Goal: Transaction & Acquisition: Book appointment/travel/reservation

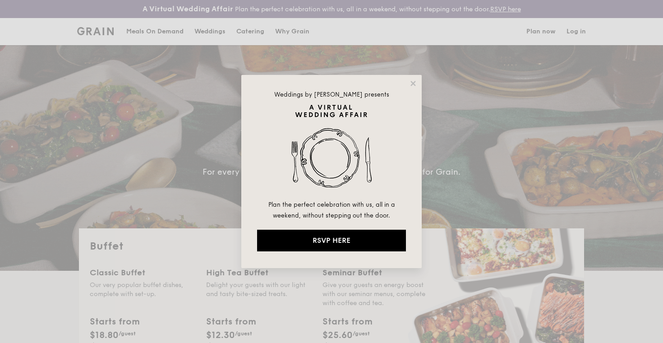
select select
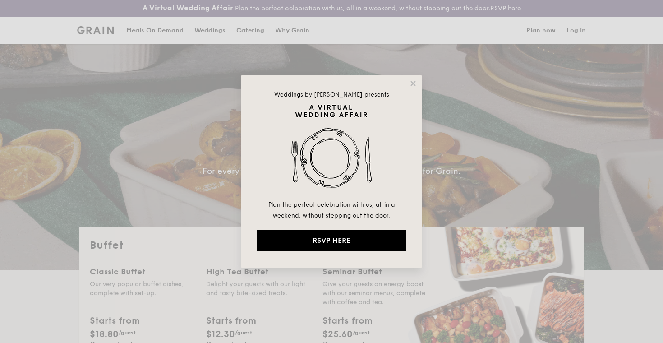
click at [417, 77] on div "Weddings by [PERSON_NAME] presents Plan the perfect celebration with us, all in…" at bounding box center [331, 171] width 181 height 193
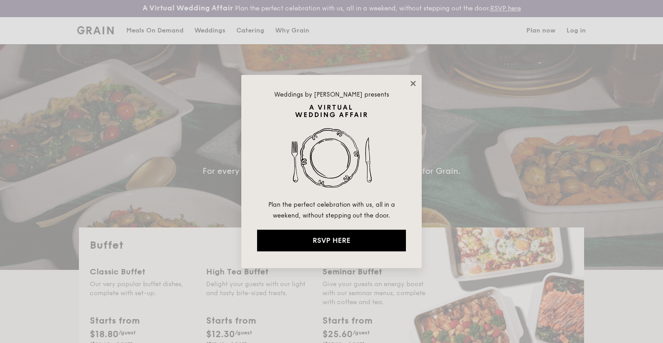
click at [417, 82] on icon at bounding box center [413, 83] width 8 height 8
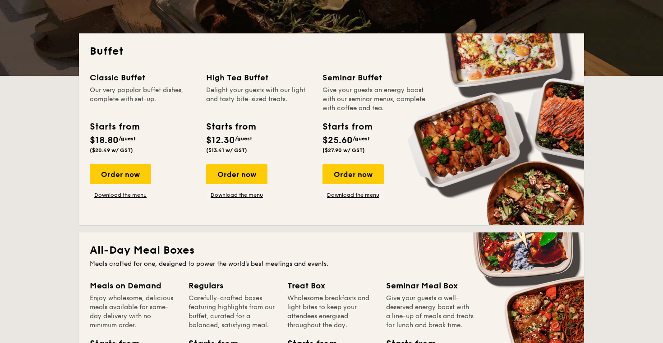
scroll to position [200, 0]
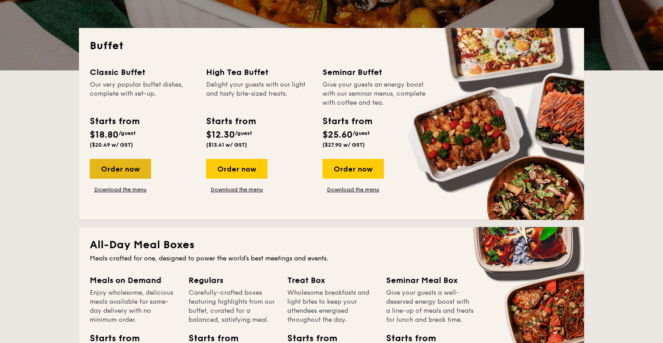
click at [131, 170] on div "Order now" at bounding box center [120, 169] width 61 height 20
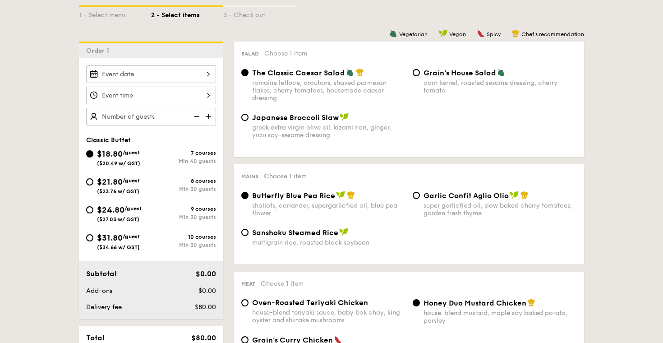
scroll to position [232, 0]
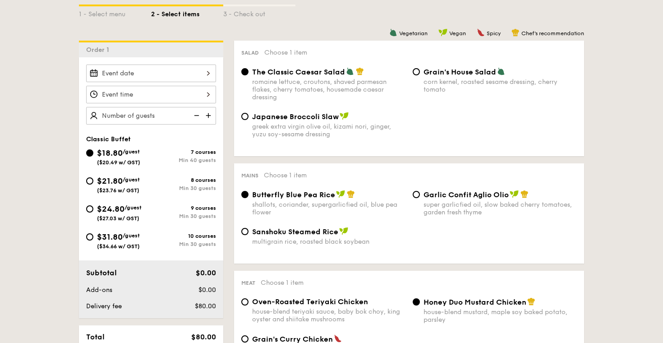
click at [160, 188] on div "Min 30 guests" at bounding box center [183, 188] width 65 height 6
click at [93, 185] on input "$21.80 /guest ($23.76 w/ GST) 8 courses Min 30 guests" at bounding box center [89, 180] width 7 height 7
radio input "true"
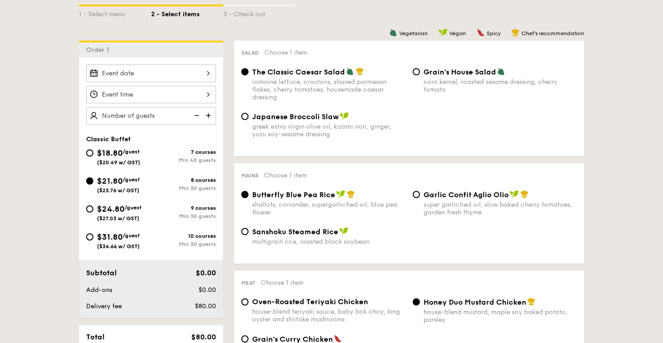
radio input "true"
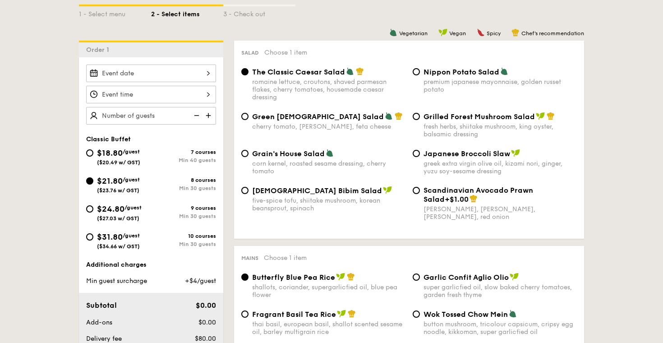
click at [203, 77] on div at bounding box center [151, 74] width 130 height 18
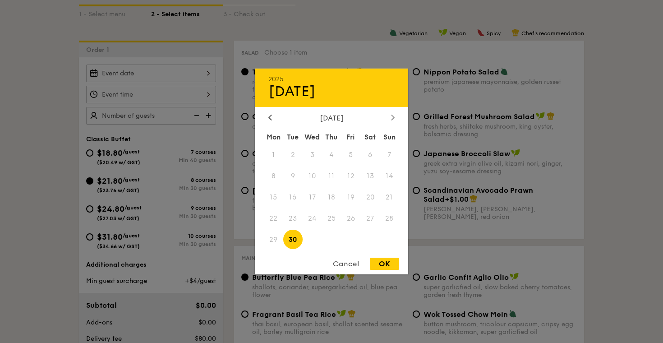
click at [392, 119] on icon at bounding box center [393, 117] width 4 height 6
click at [351, 153] on span "3" at bounding box center [350, 154] width 19 height 19
click at [387, 265] on div "OK" at bounding box center [384, 264] width 29 height 12
type input "[DATE]"
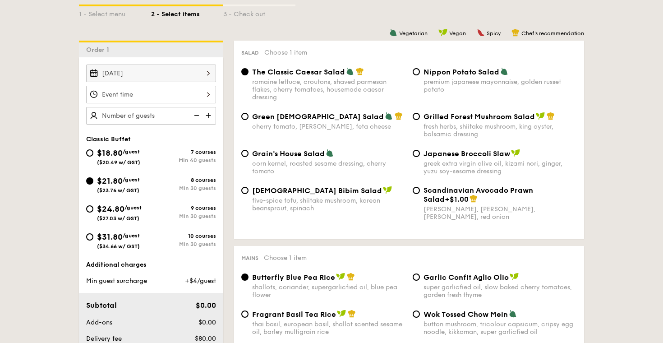
click at [185, 95] on div "12 1 2 3 4 5 6 7 8 9 10 11 00 15 30 45 am pm Cancel OK" at bounding box center [151, 95] width 130 height 18
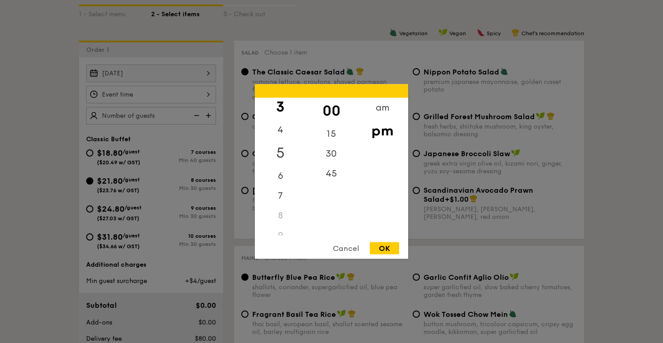
scroll to position [65, 0]
click at [282, 170] on div "6" at bounding box center [280, 171] width 51 height 26
click at [385, 246] on div "OK" at bounding box center [384, 248] width 29 height 12
type input "6:00PM"
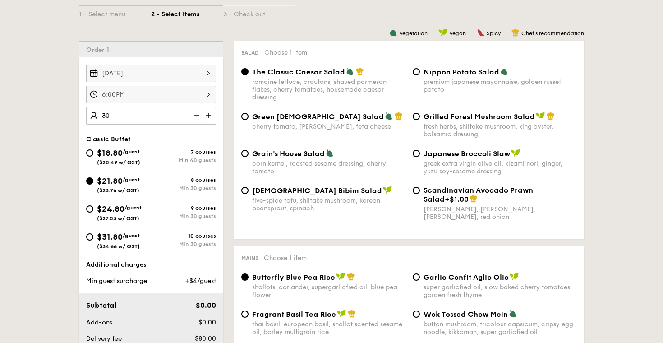
type input "30 guests"
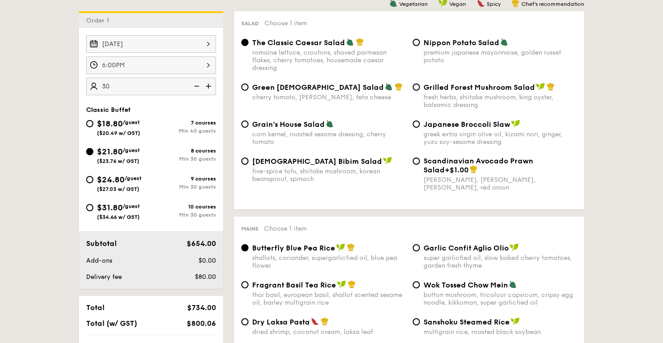
scroll to position [262, 0]
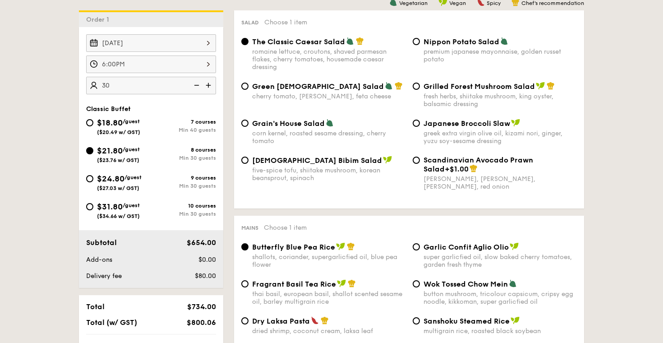
click at [326, 167] on div "five-spice tofu, shiitake mushroom, korean beansprout, spinach" at bounding box center [328, 174] width 153 height 15
click at [249, 164] on input "Korean Bibim Salad five-spice tofu, shiitake mushroom, korean beansprout, spina…" at bounding box center [244, 160] width 7 height 7
radio input "true"
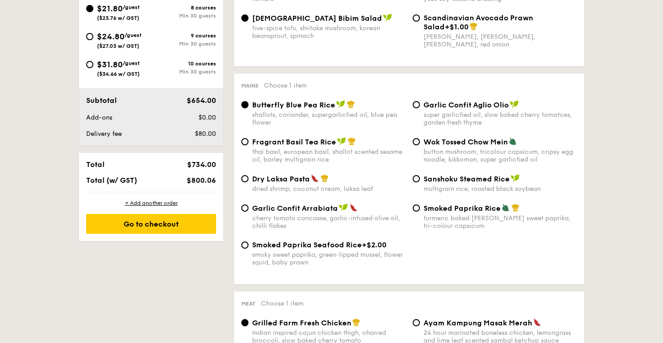
scroll to position [405, 0]
click at [429, 109] on div "Garlic Confit Aglio Olio super garlicfied oil, slow baked cherry tomatoes, gard…" at bounding box center [500, 113] width 153 height 26
click at [420, 108] on input "Garlic Confit Aglio Olio super garlicfied oil, slow baked cherry tomatoes, gard…" at bounding box center [416, 104] width 7 height 7
radio input "true"
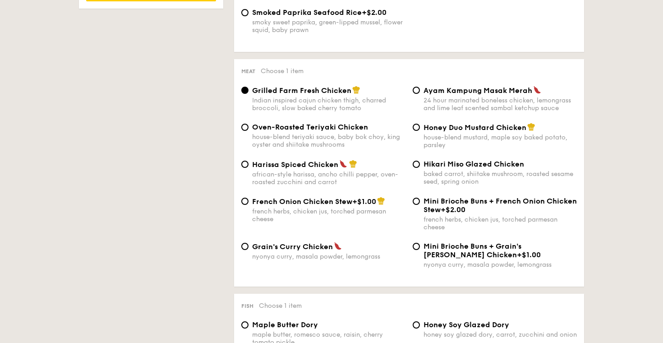
scroll to position [637, 0]
click at [482, 176] on div "baked carrot, shiitake mushroom, roasted sesame seed, spring onion" at bounding box center [500, 177] width 153 height 15
click at [420, 168] on input "Hikari Miso Glazed Chicken baked carrot, shiitake mushroom, roasted sesame seed…" at bounding box center [416, 164] width 7 height 7
radio input "true"
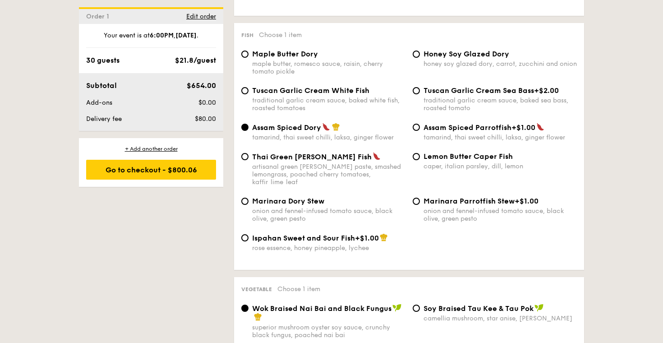
scroll to position [908, 0]
click at [432, 169] on div "caper, italian parsley, dill, lemon" at bounding box center [500, 166] width 153 height 8
click at [420, 160] on input "Lemon Butter Caper Fish caper, italian parsley, dill, lemon" at bounding box center [416, 156] width 7 height 7
radio input "true"
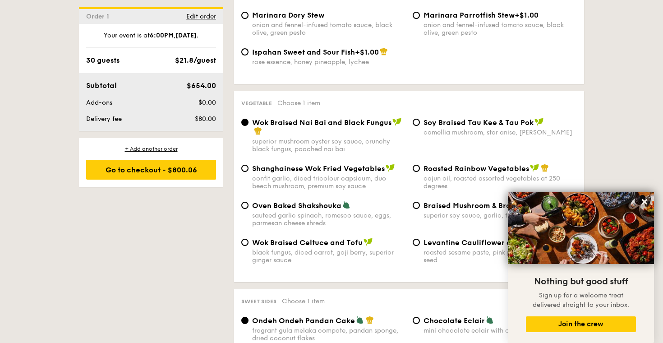
scroll to position [1095, 0]
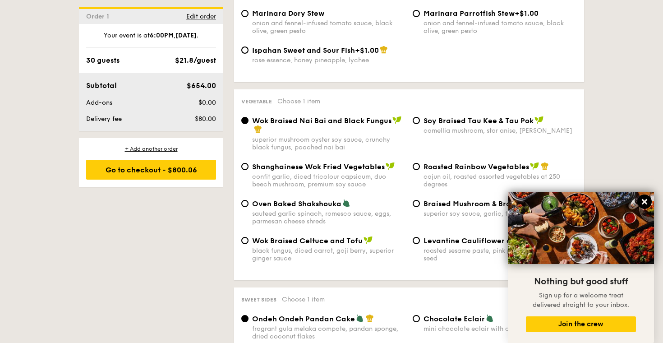
click at [643, 201] on icon at bounding box center [644, 201] width 5 height 5
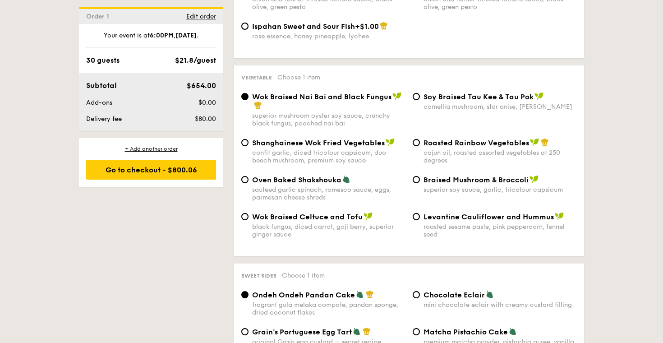
scroll to position [1120, 0]
click at [342, 188] on div "sauteed garlic spinach, romesco sauce, eggs, parmesan cheese shreds" at bounding box center [328, 192] width 153 height 15
click at [249, 183] on input "Oven Baked Shakshouka sauteed garlic spinach, romesco sauce, eggs, parmesan che…" at bounding box center [244, 179] width 7 height 7
radio input "true"
click at [462, 138] on span "Roasted Rainbow Vegetables" at bounding box center [477, 142] width 106 height 9
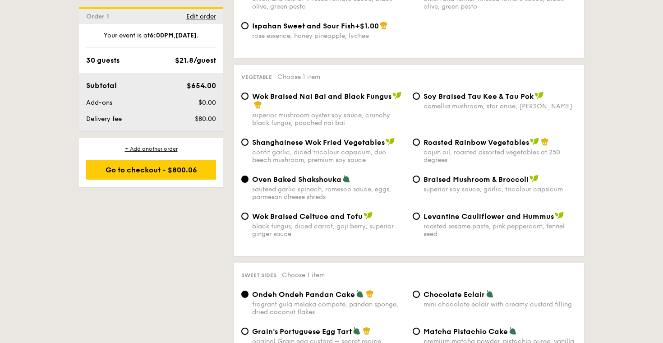
click at [420, 139] on input "Roasted Rainbow Vegetables cajun oil, roasted assorted vegetables at 250 degrees" at bounding box center [416, 142] width 7 height 7
radio input "true"
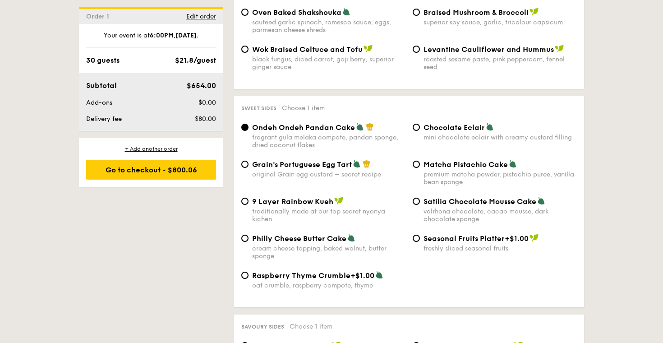
scroll to position [1306, 0]
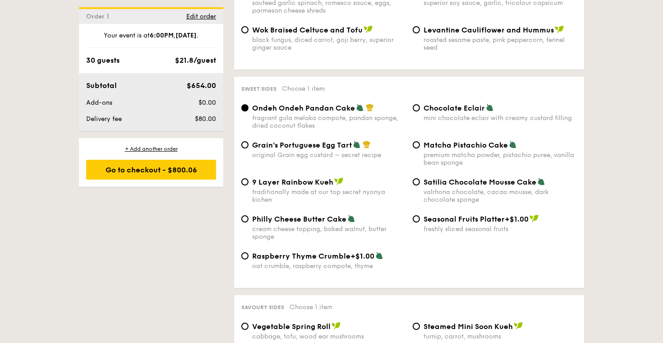
click at [439, 114] on div "mini chocolate eclair with creamy custard filling" at bounding box center [500, 118] width 153 height 8
click at [420, 108] on input "Chocolate Eclair mini chocolate eclair with creamy custard filling" at bounding box center [416, 107] width 7 height 7
radio input "true"
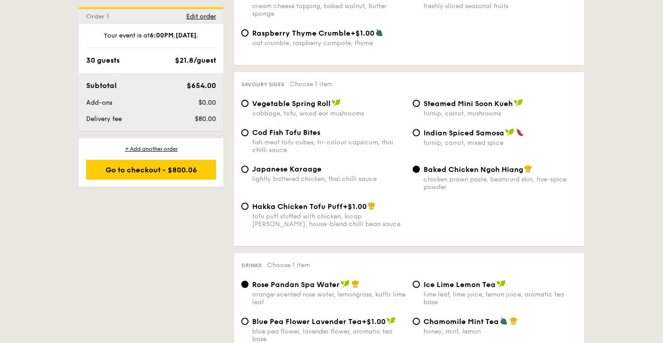
scroll to position [1531, 0]
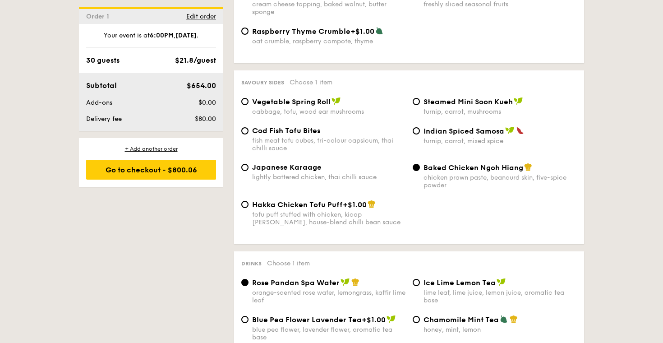
click at [332, 98] on div "Vegetable Spring Roll cabbage, tofu, wood ear mushrooms" at bounding box center [328, 106] width 153 height 19
click at [249, 98] on input "Vegetable Spring Roll cabbage, tofu, wood ear mushrooms" at bounding box center [244, 101] width 7 height 7
radio input "true"
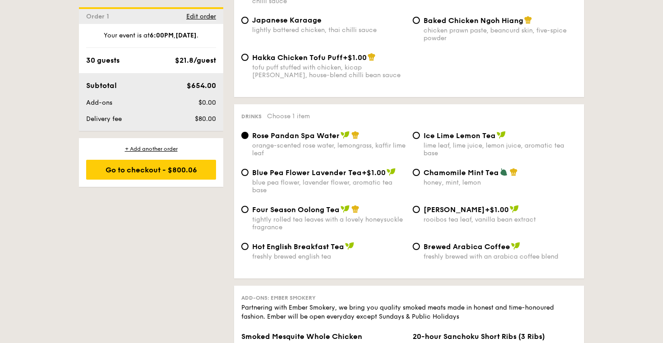
scroll to position [1680, 0]
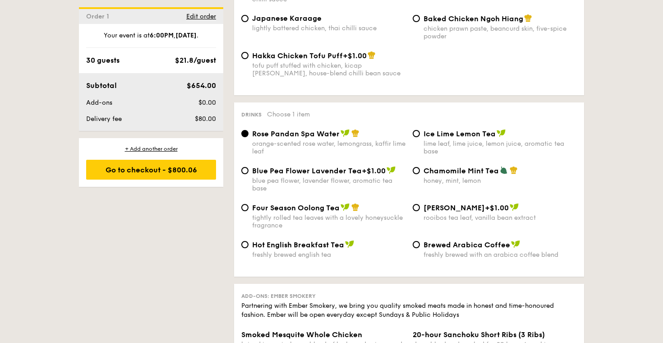
click at [455, 131] on div "Ice Lime Lemon Tea lime leaf, lime juice, lemon juice, aromatic tea base" at bounding box center [500, 142] width 153 height 26
click at [420, 131] on input "Ice Lime Lemon Tea lime leaf, lime juice, lemon juice, aromatic tea base" at bounding box center [416, 133] width 7 height 7
radio input "true"
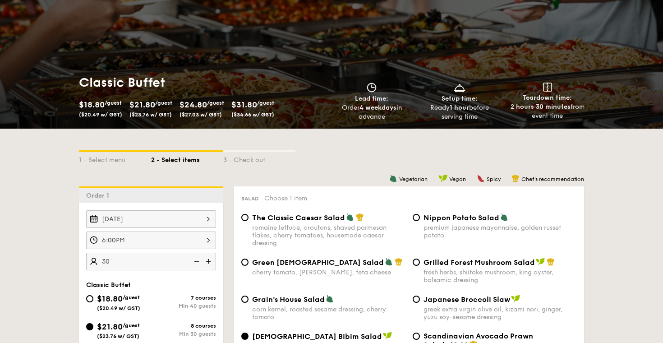
scroll to position [103, 0]
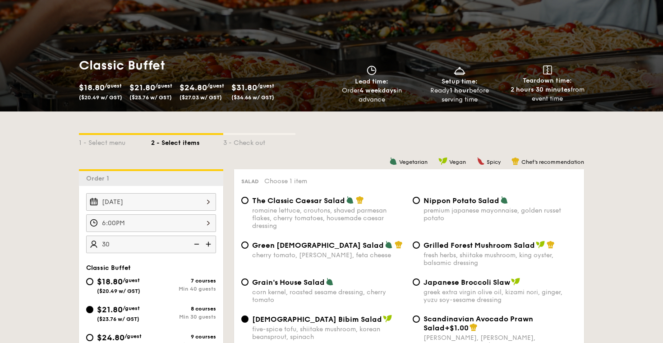
click at [198, 222] on div "6:00PM 12 1 2 3 4 5 6 7 8 9 10 11 00 15 30 45 am pm Cancel OK" at bounding box center [151, 223] width 130 height 18
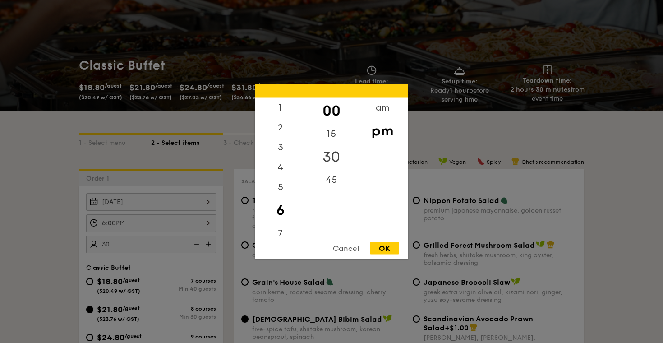
click at [332, 152] on div "30" at bounding box center [331, 157] width 51 height 26
click at [379, 243] on div "OK" at bounding box center [384, 248] width 29 height 12
type input "6:30PM"
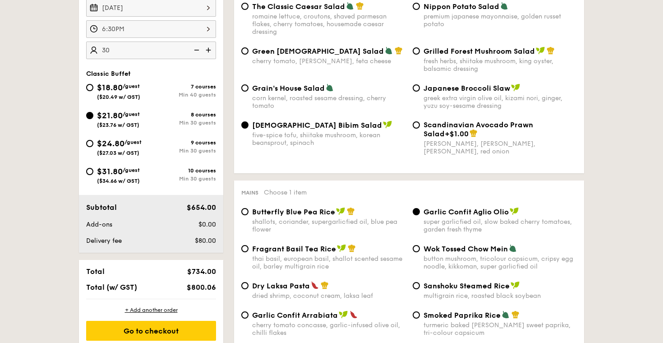
scroll to position [282, 0]
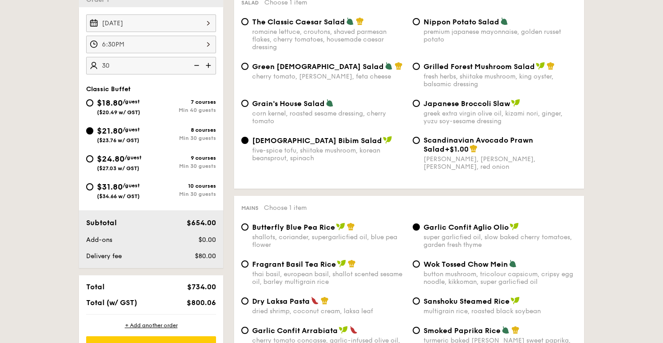
click at [302, 151] on div "five-spice tofu, shiitake mushroom, korean beansprout, spinach" at bounding box center [328, 154] width 153 height 15
click at [249, 144] on input "Korean Bibim Salad five-spice tofu, shiitake mushroom, korean beansprout, spina…" at bounding box center [244, 140] width 7 height 7
click at [302, 151] on div "five-spice tofu, shiitake mushroom, korean beansprout, spinach" at bounding box center [328, 154] width 153 height 15
click at [249, 144] on input "Korean Bibim Salad five-spice tofu, shiitake mushroom, korean beansprout, spina…" at bounding box center [244, 140] width 7 height 7
click at [302, 151] on div "five-spice tofu, shiitake mushroom, korean beansprout, spinach" at bounding box center [328, 154] width 153 height 15
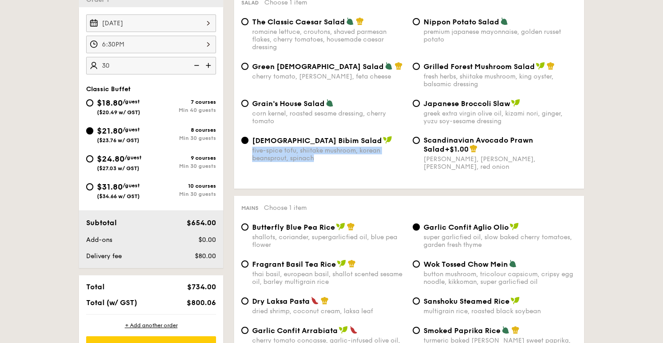
click at [249, 144] on input "Korean Bibim Salad five-spice tofu, shiitake mushroom, korean beansprout, spina…" at bounding box center [244, 140] width 7 height 7
click at [309, 174] on div "Korean Bibim Salad five-spice tofu, shiitake mushroom, korean beansprout, spina…" at bounding box center [409, 159] width 343 height 46
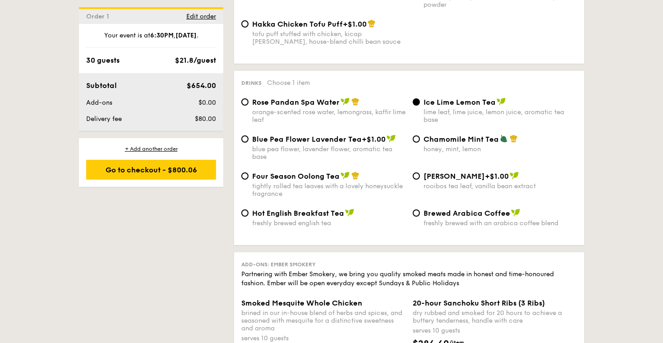
scroll to position [1707, 0]
